Goal: Transaction & Acquisition: Purchase product/service

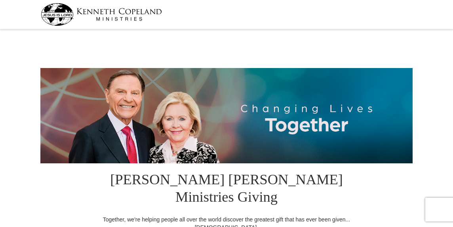
select select "SC"
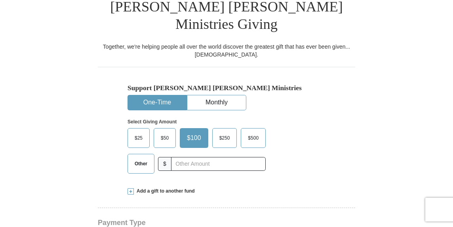
scroll to position [179, 0]
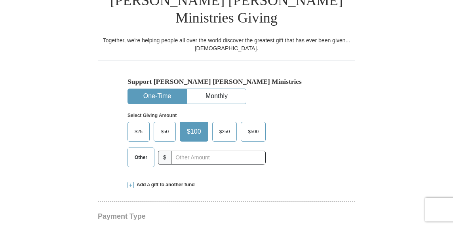
click at [140, 126] on span "$25" at bounding box center [139, 132] width 16 height 12
click at [0, 0] on input "$25" at bounding box center [0, 0] width 0 height 0
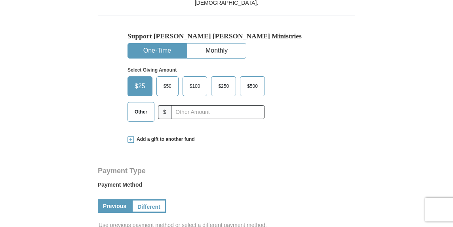
scroll to position [226, 0]
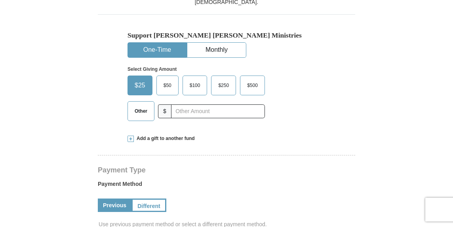
click at [131, 136] on span at bounding box center [131, 139] width 6 height 6
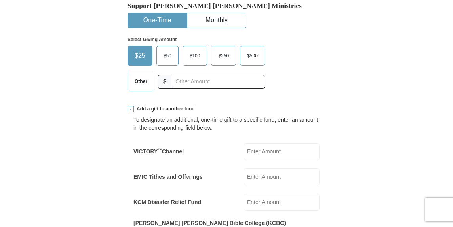
scroll to position [259, 0]
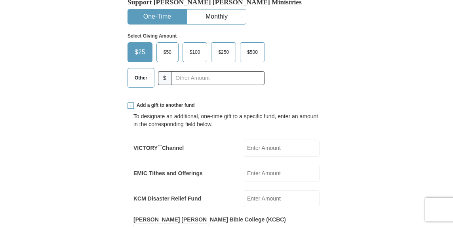
click at [271, 165] on input "EMIC Tithes and Offerings" at bounding box center [282, 173] width 76 height 17
type input "25.00"
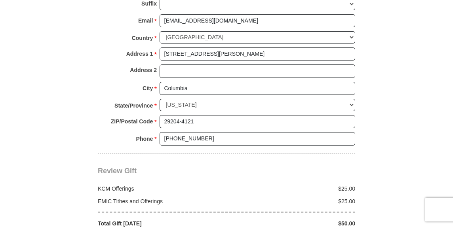
scroll to position [728, 0]
